Goal: Obtain resource: Obtain resource

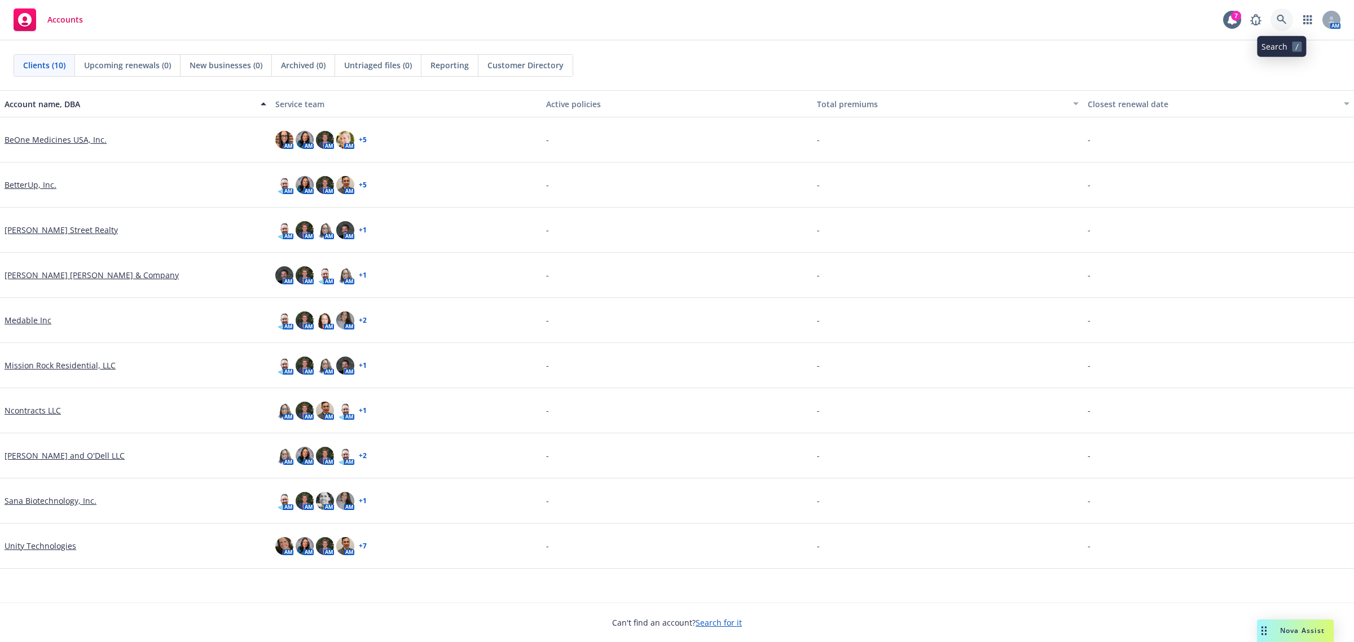
click at [1272, 23] on link at bounding box center [1282, 19] width 23 height 23
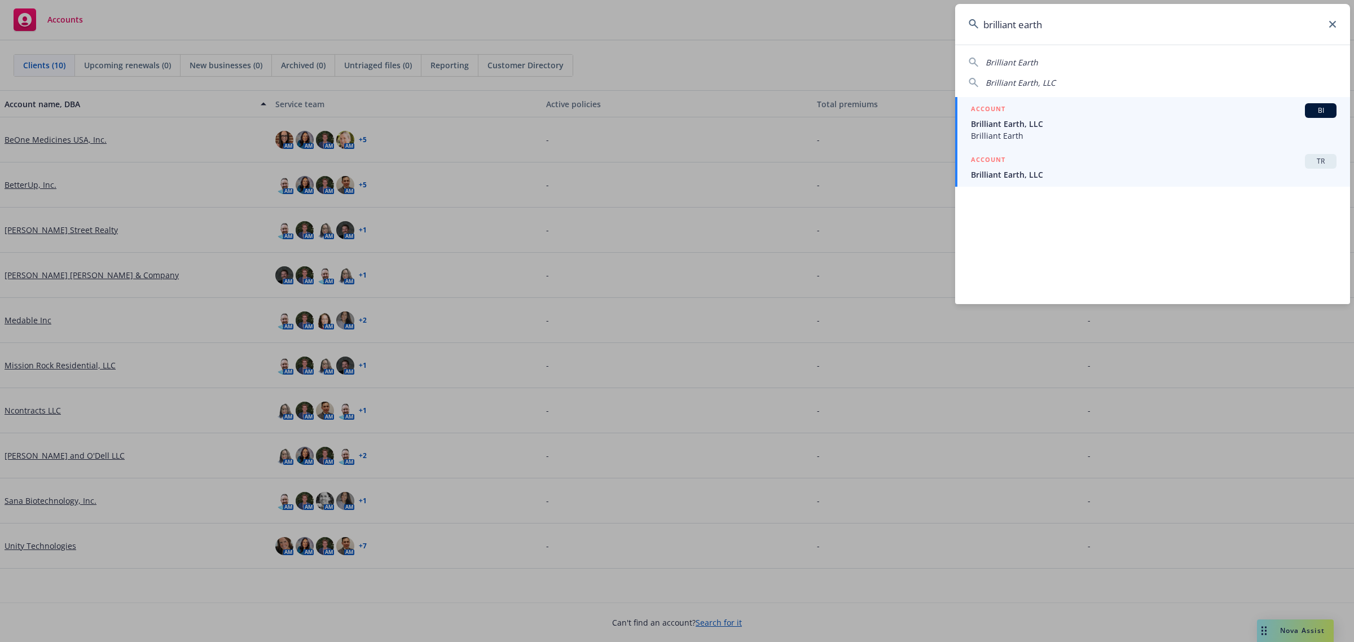
type input "brilliant earth"
click at [1078, 182] on link "ACCOUNT TR Brilliant Earth, LLC" at bounding box center [1152, 167] width 395 height 39
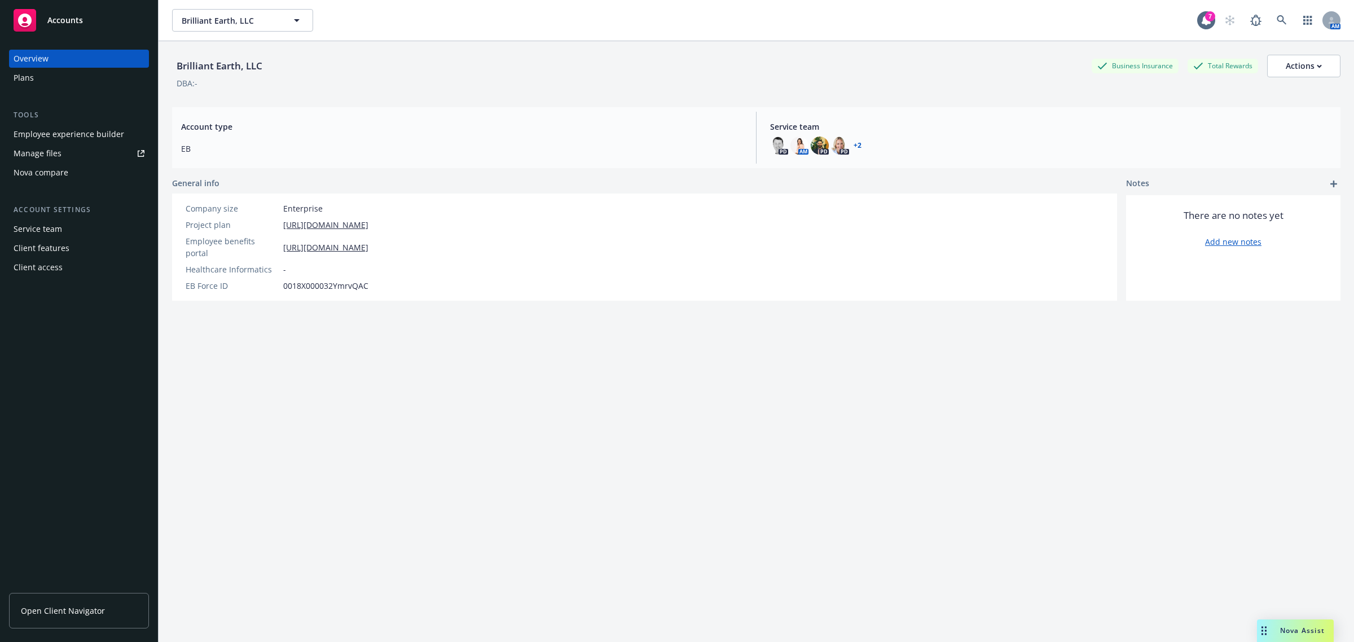
click at [57, 131] on div "Employee experience builder" at bounding box center [69, 134] width 111 height 18
click at [371, 432] on div "Brilliant Earth, LLC Business Insurance Total Rewards Actions DBA: - Account ty…" at bounding box center [756, 355] width 1169 height 629
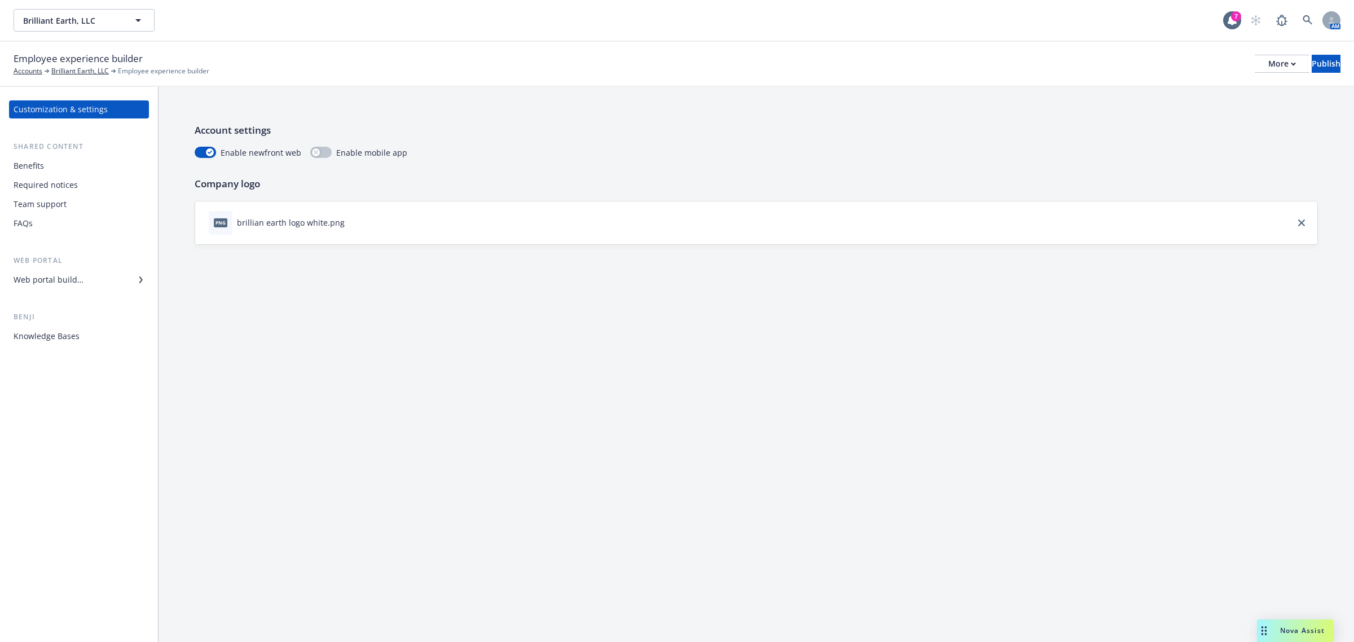
click at [74, 277] on div "Web portal builder" at bounding box center [49, 280] width 70 height 18
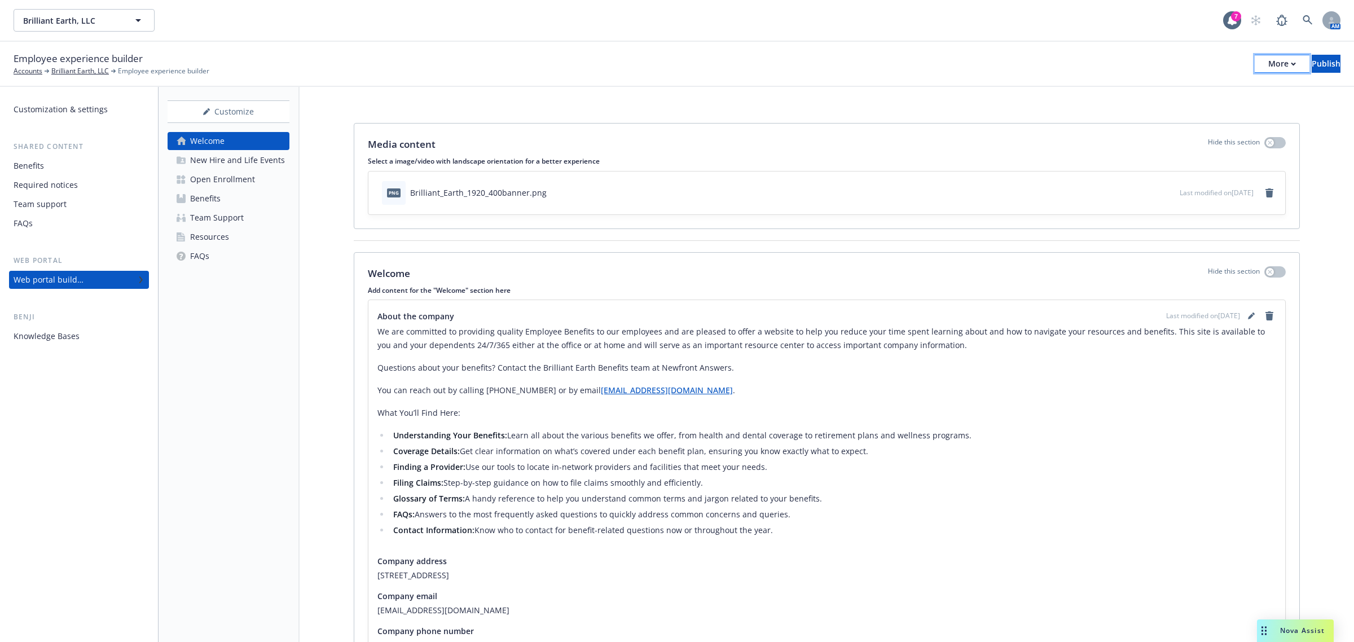
click at [1268, 68] on div "More" at bounding box center [1282, 63] width 28 height 17
click at [1147, 87] on link "Copy preview link" at bounding box center [1188, 88] width 167 height 23
